Goal: Obtain resource: Obtain resource

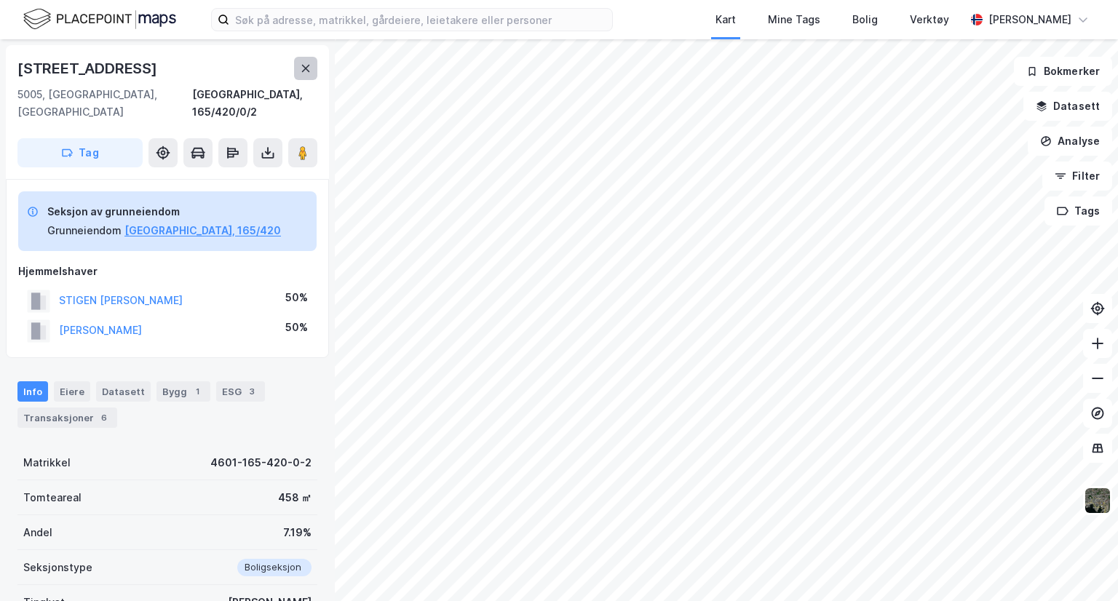
click at [301, 68] on icon at bounding box center [306, 69] width 12 height 12
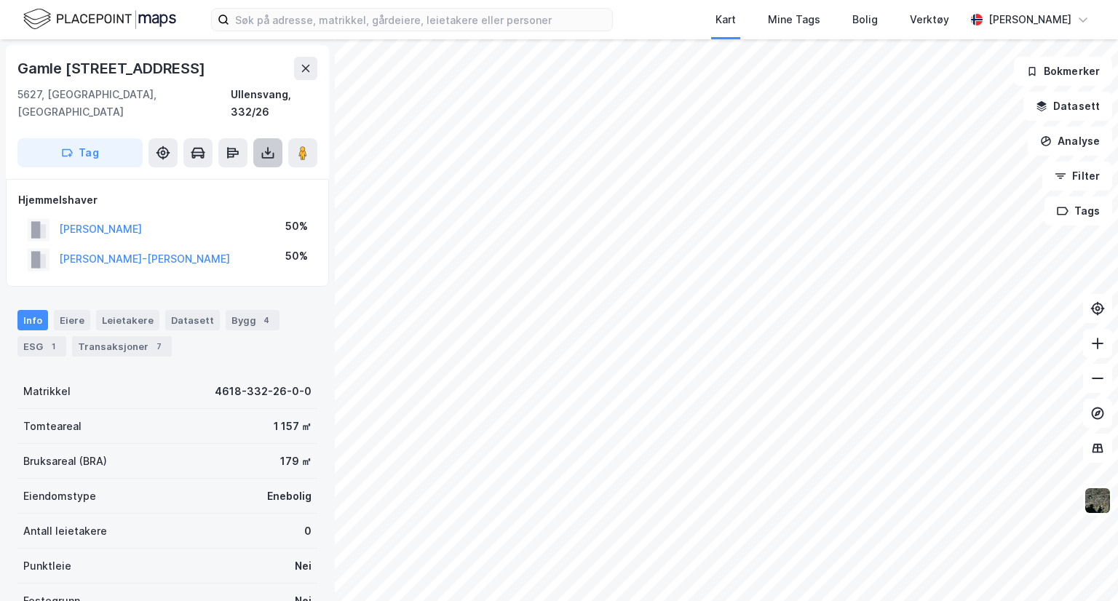
click at [266, 151] on icon at bounding box center [268, 153] width 6 height 4
click at [218, 176] on div "Last ned grunnbok" at bounding box center [196, 182] width 84 height 12
